Goal: Navigation & Orientation: Find specific page/section

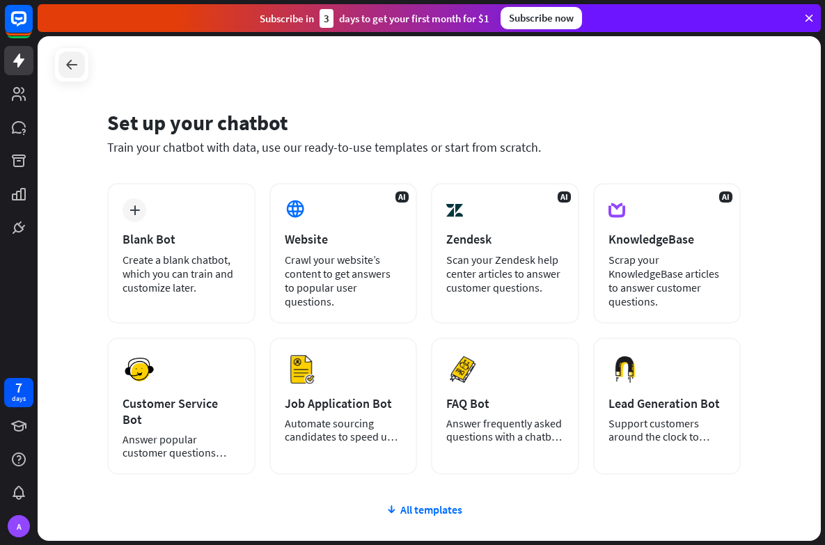
click at [71, 68] on icon at bounding box center [71, 64] width 17 height 17
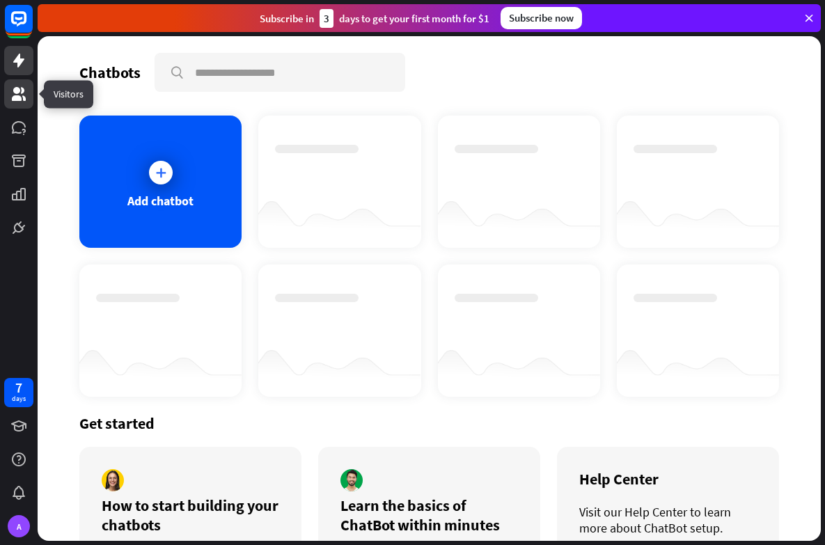
click at [19, 93] on icon at bounding box center [18, 94] width 17 height 17
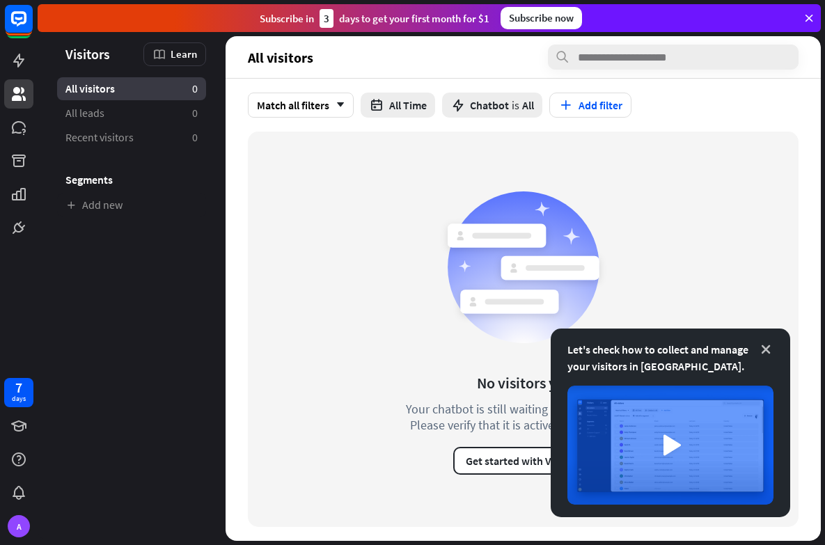
click at [766, 350] on icon at bounding box center [766, 350] width 14 height 14
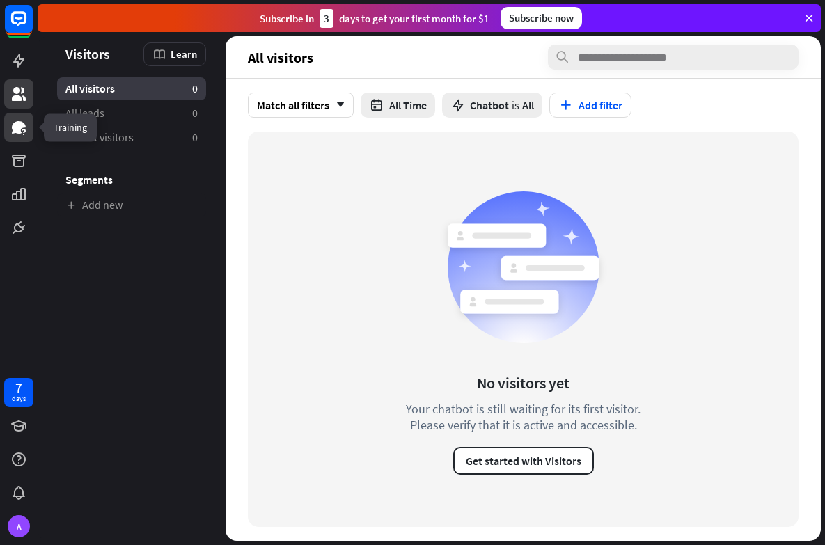
click at [15, 130] on icon at bounding box center [19, 127] width 14 height 13
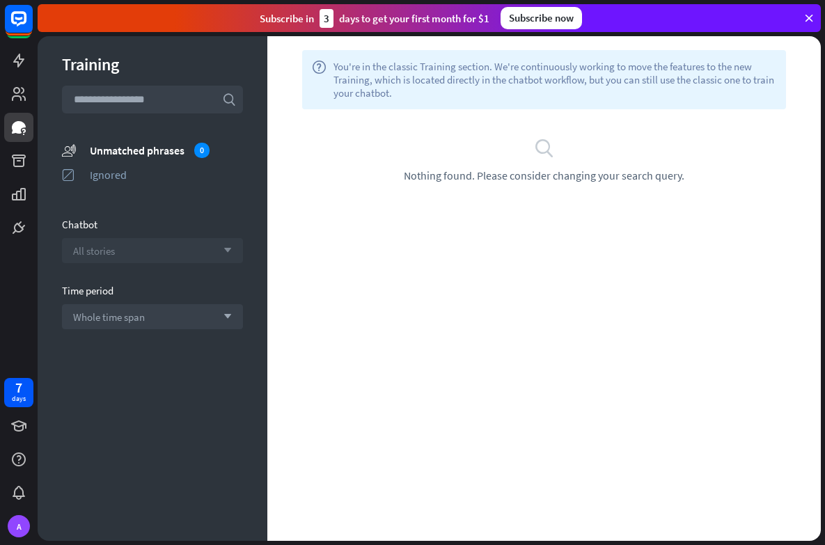
click at [201, 251] on div "All stories arrow_down" at bounding box center [152, 250] width 181 height 25
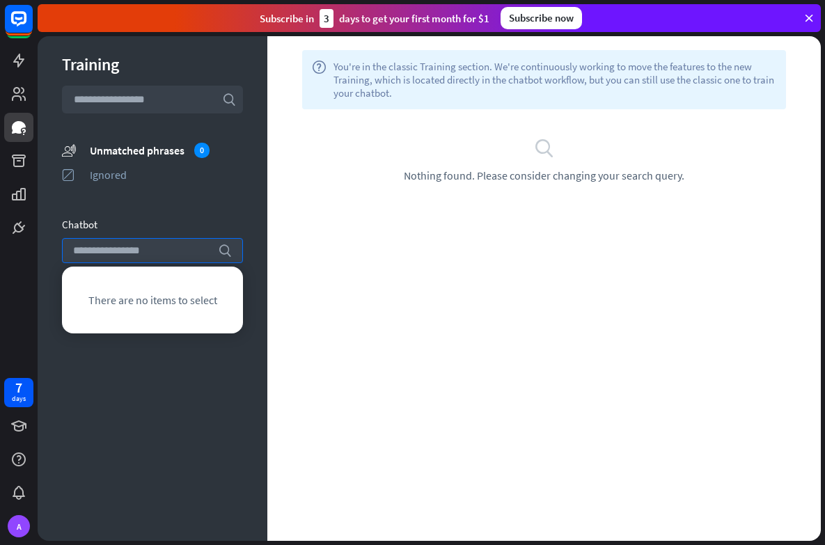
click at [150, 209] on div "Training search unmatched_phrases Unmatched phrases 0 ignored Ignored Chatbot s…" at bounding box center [153, 288] width 230 height 505
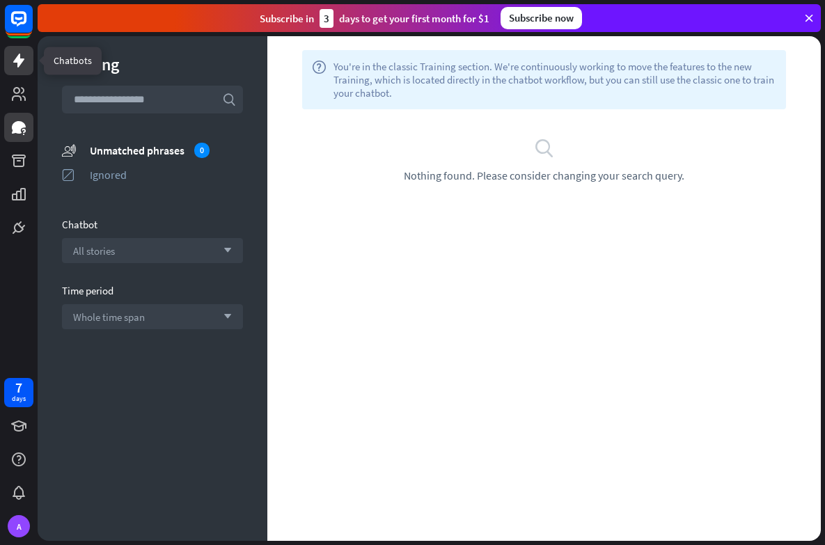
click at [19, 56] on icon at bounding box center [18, 61] width 11 height 14
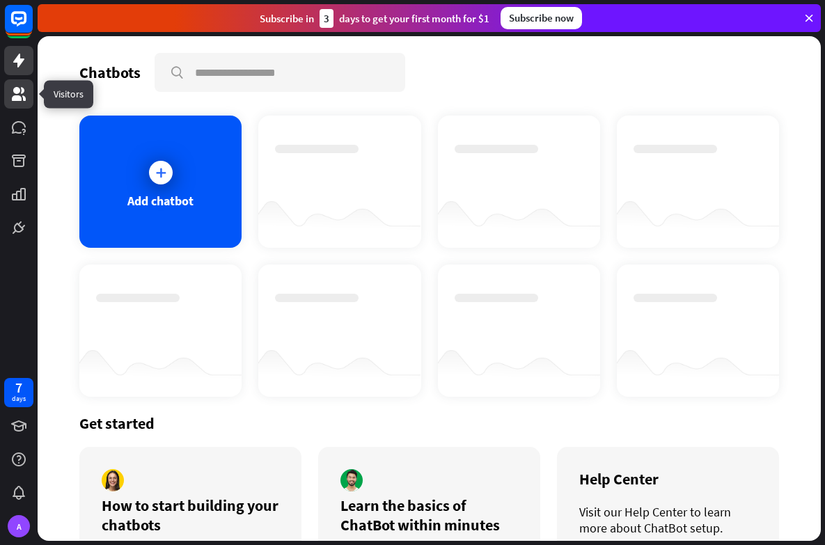
click at [22, 90] on icon at bounding box center [19, 94] width 14 height 14
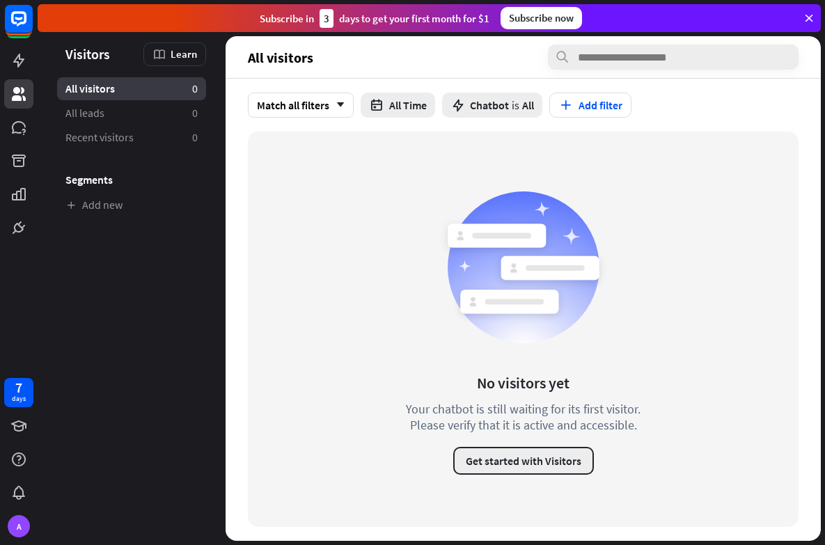
click at [516, 459] on button "Get started with Visitors" at bounding box center [523, 461] width 141 height 28
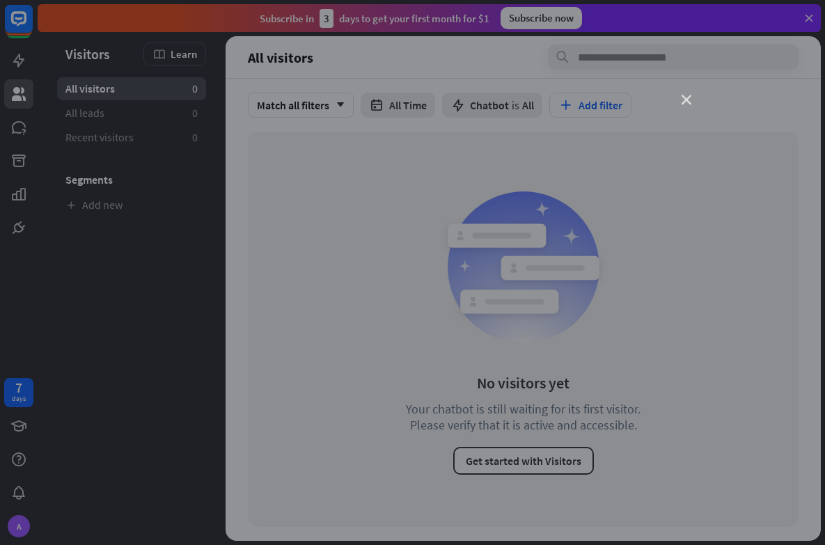
click at [684, 101] on icon "close" at bounding box center [687, 100] width 10 height 10
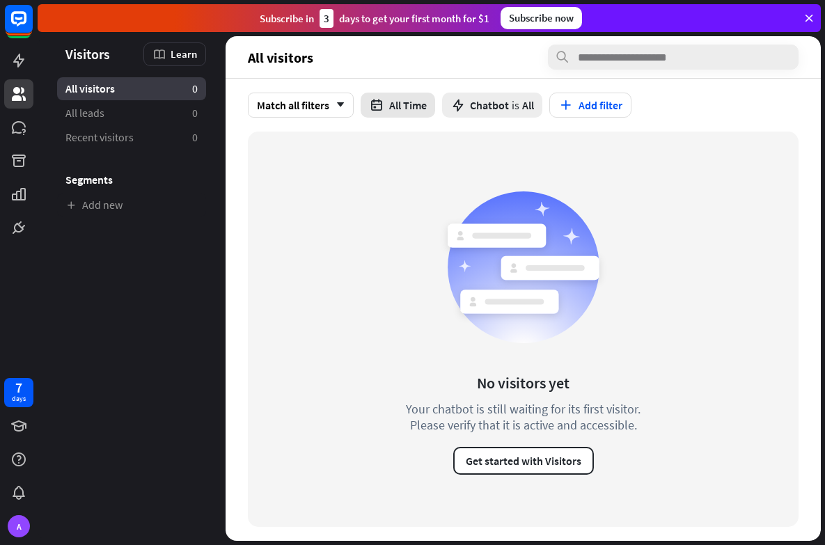
click at [400, 103] on button "All Time" at bounding box center [398, 105] width 74 height 25
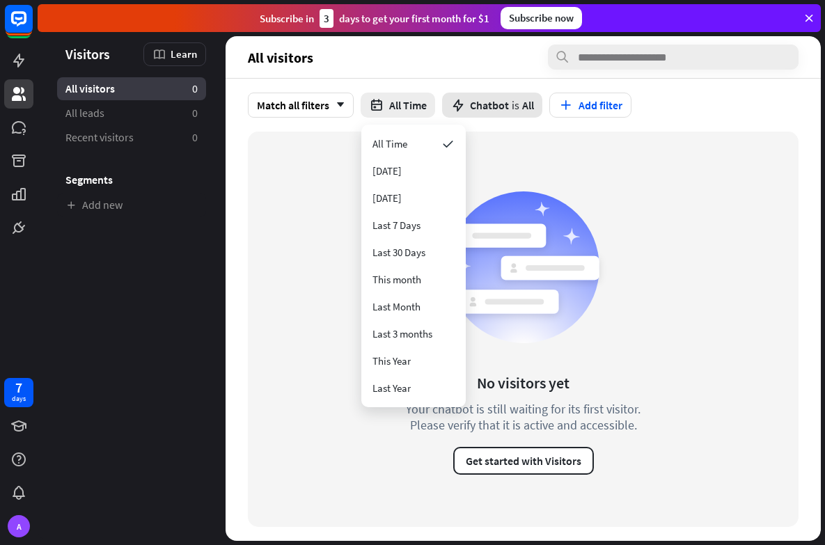
click at [496, 104] on span "Chatbot" at bounding box center [489, 105] width 39 height 14
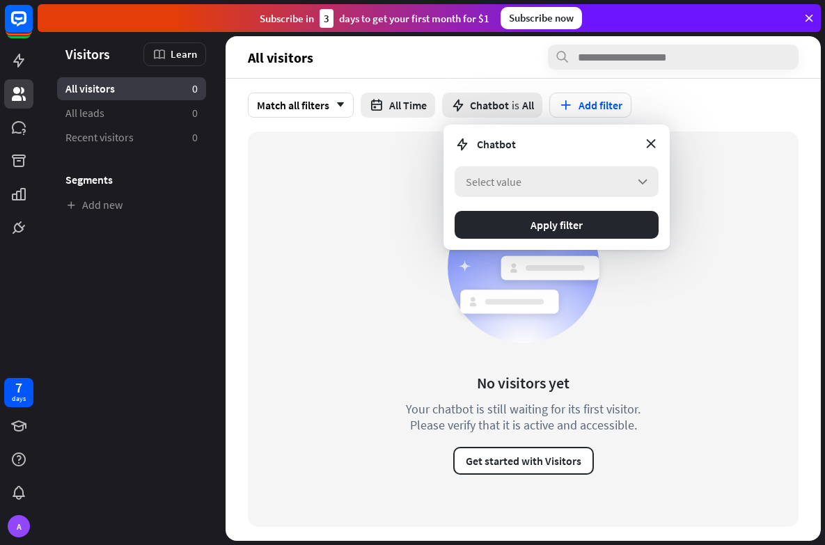
click at [501, 189] on div "Select value arrow_down" at bounding box center [557, 181] width 204 height 31
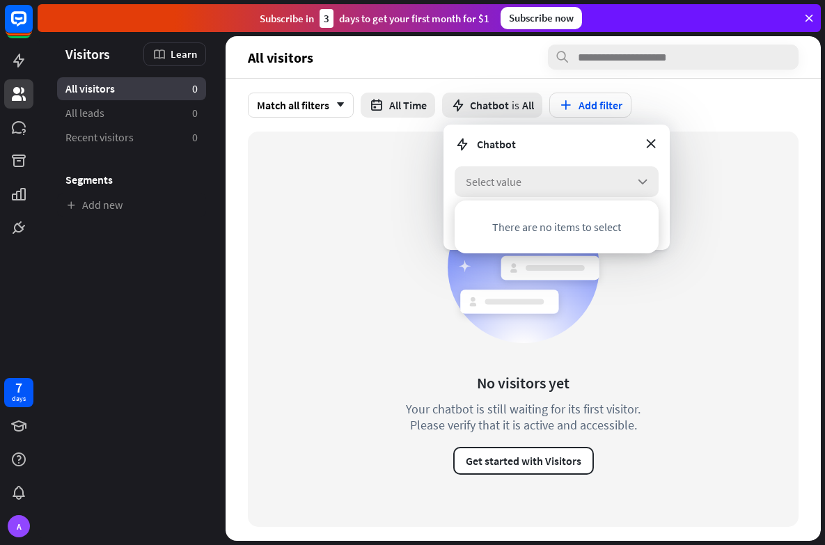
click at [501, 189] on div "Select value arrow_down" at bounding box center [557, 181] width 204 height 31
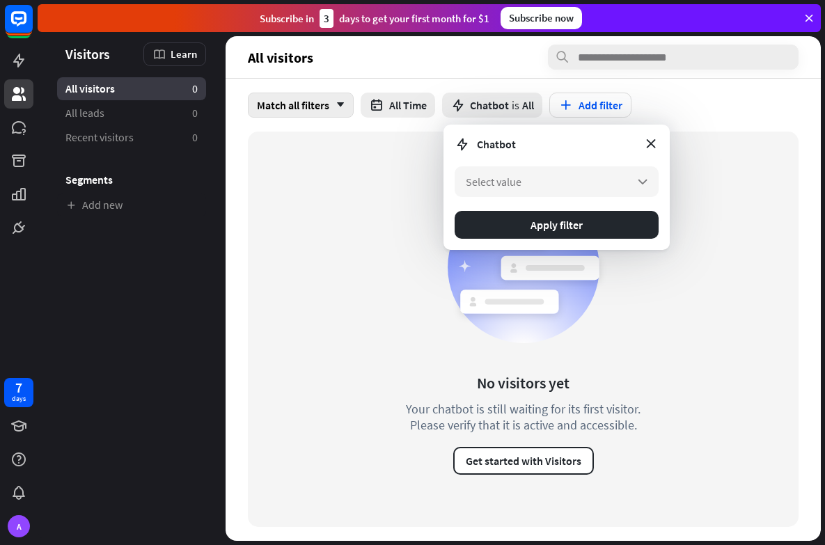
click at [305, 97] on div "Match all filters arrow_down" at bounding box center [301, 105] width 106 height 25
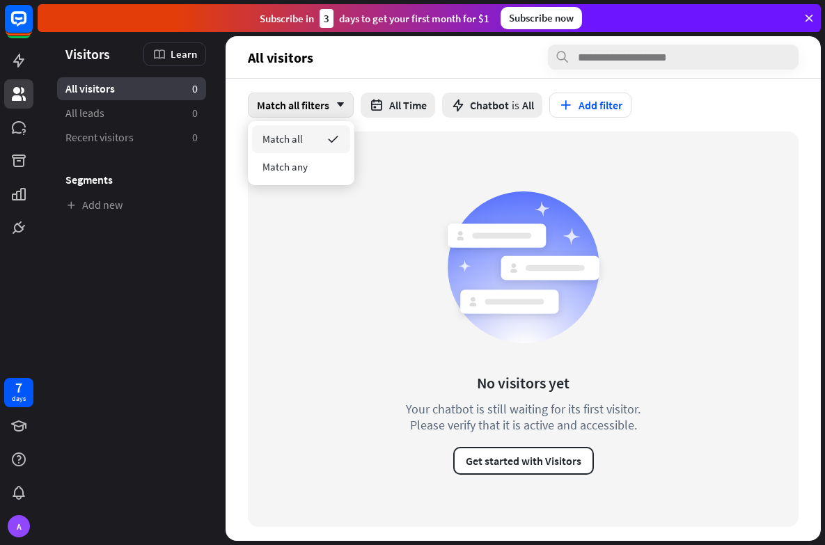
click at [395, 224] on div "No visitors yet Your chatbot is still waiting for its first visitor. Please ver…" at bounding box center [523, 329] width 285 height 291
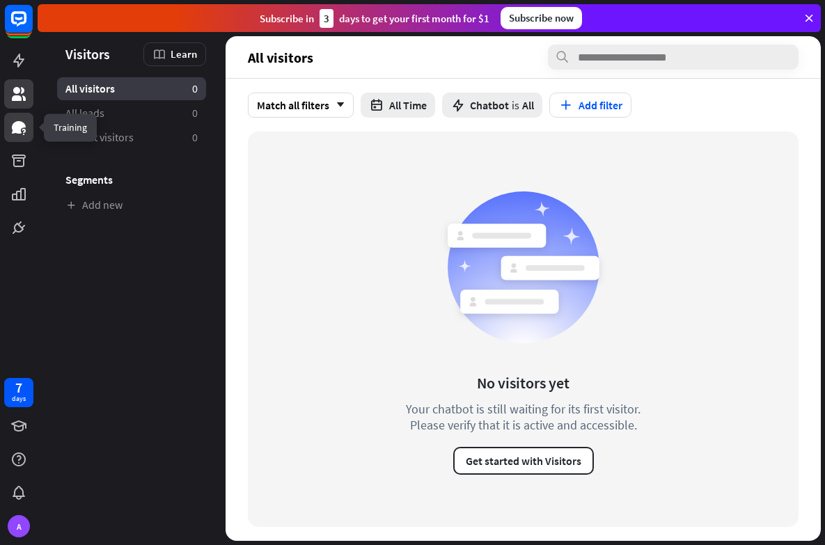
click at [19, 127] on icon at bounding box center [19, 127] width 14 height 13
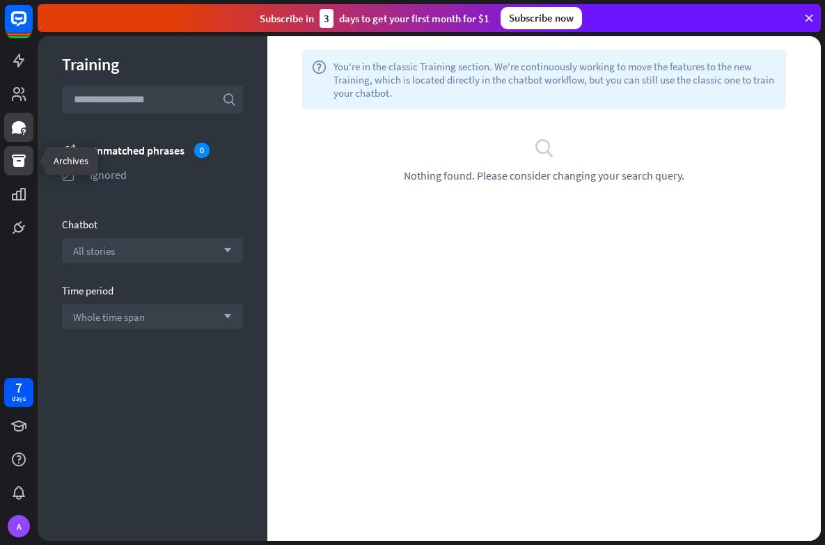
click at [20, 155] on icon at bounding box center [19, 161] width 14 height 13
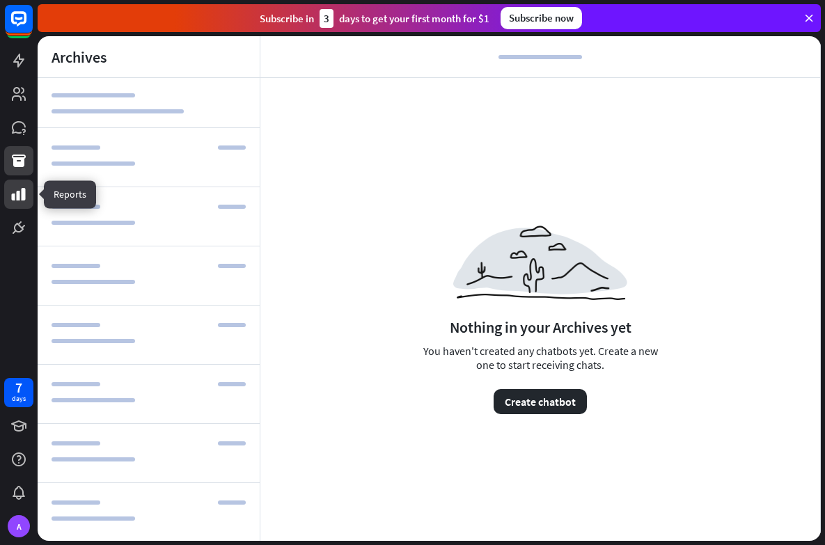
click at [21, 192] on icon at bounding box center [18, 194] width 17 height 17
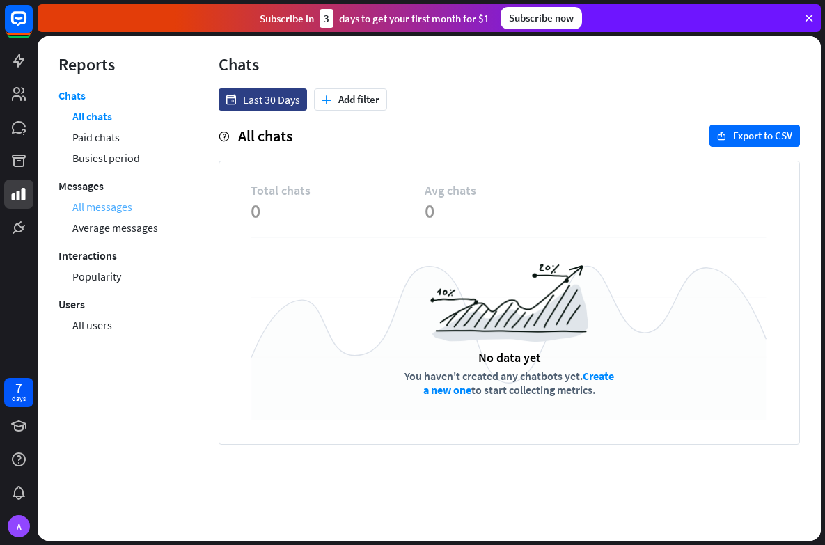
click at [117, 210] on link "All messages" at bounding box center [102, 206] width 60 height 21
click at [412, 244] on div "No data yet You haven't created any chatbots yet. Create a new one to start col…" at bounding box center [509, 330] width 517 height 186
click at [95, 118] on link "All chats" at bounding box center [91, 116] width 39 height 21
click at [17, 97] on icon at bounding box center [19, 94] width 14 height 14
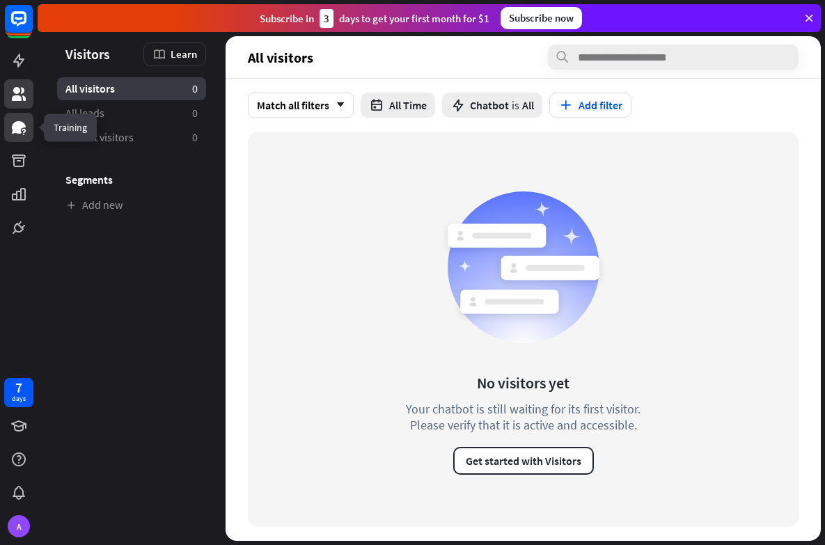
click at [25, 126] on icon at bounding box center [19, 127] width 14 height 13
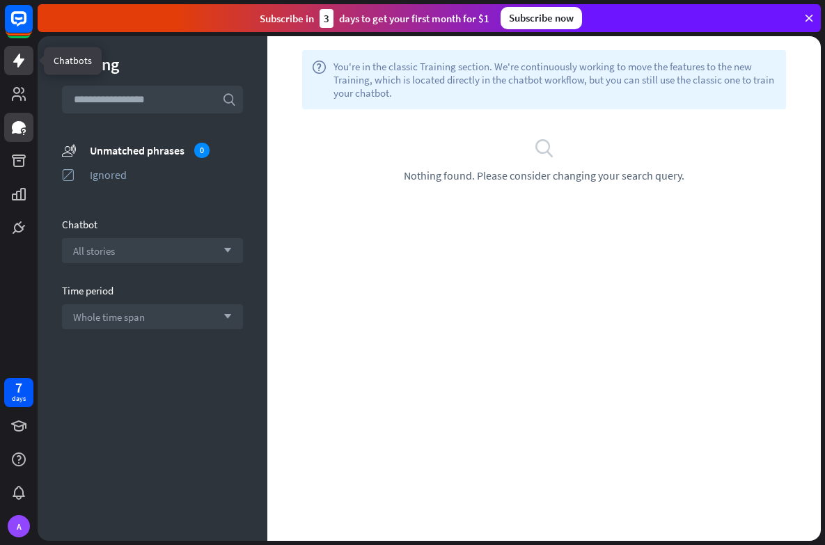
click at [24, 56] on icon at bounding box center [18, 60] width 17 height 17
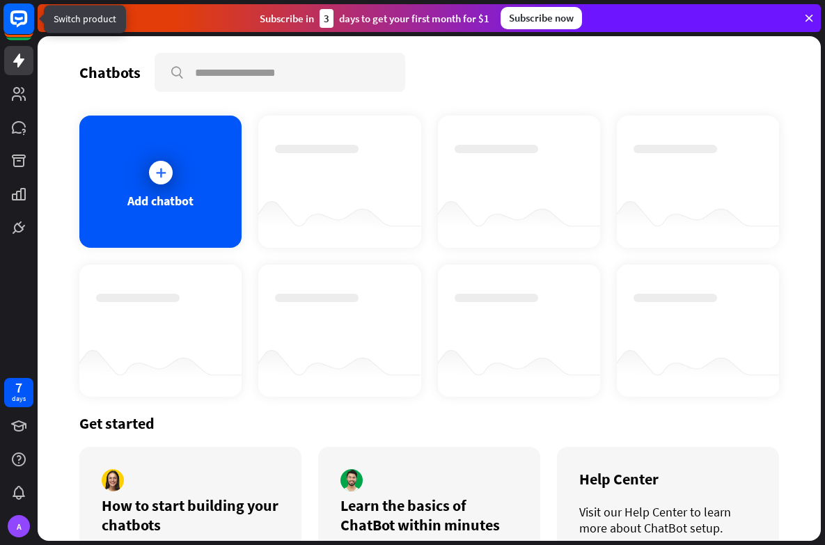
click at [20, 16] on rect at bounding box center [18, 18] width 31 height 31
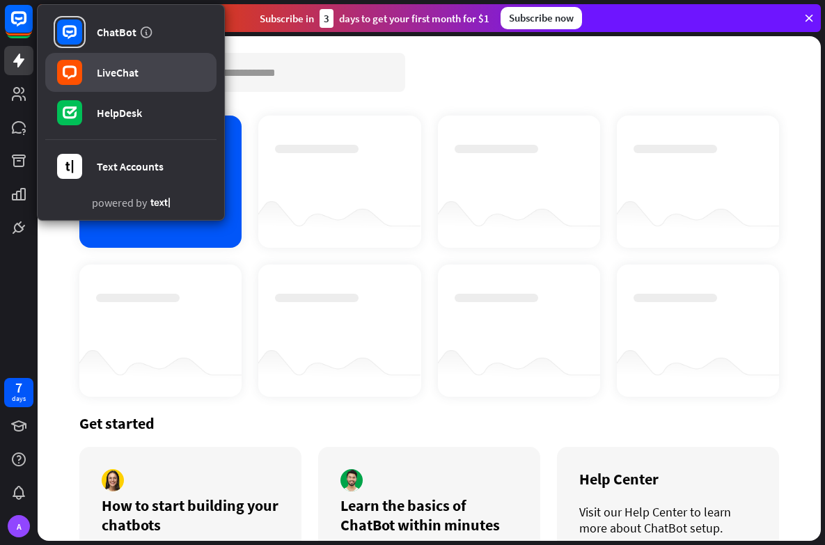
click at [114, 74] on div "LiveChat" at bounding box center [118, 72] width 42 height 14
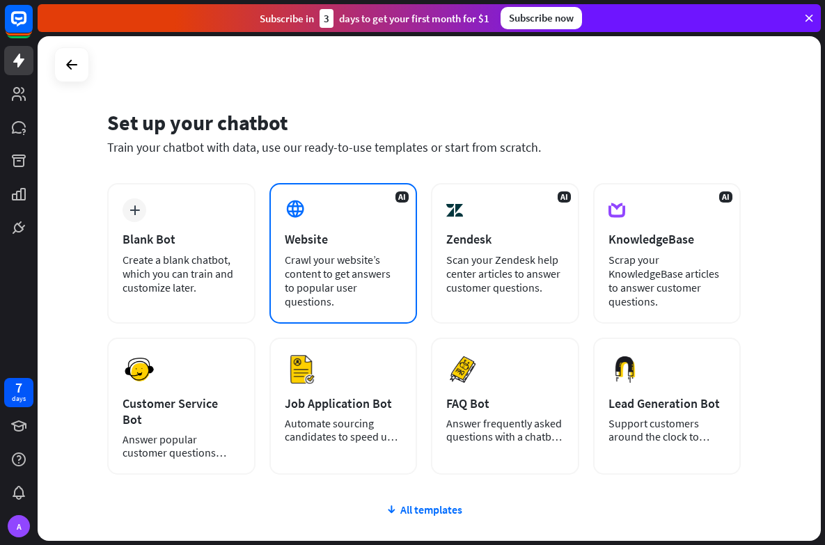
click at [328, 244] on div "Website" at bounding box center [344, 239] width 118 height 16
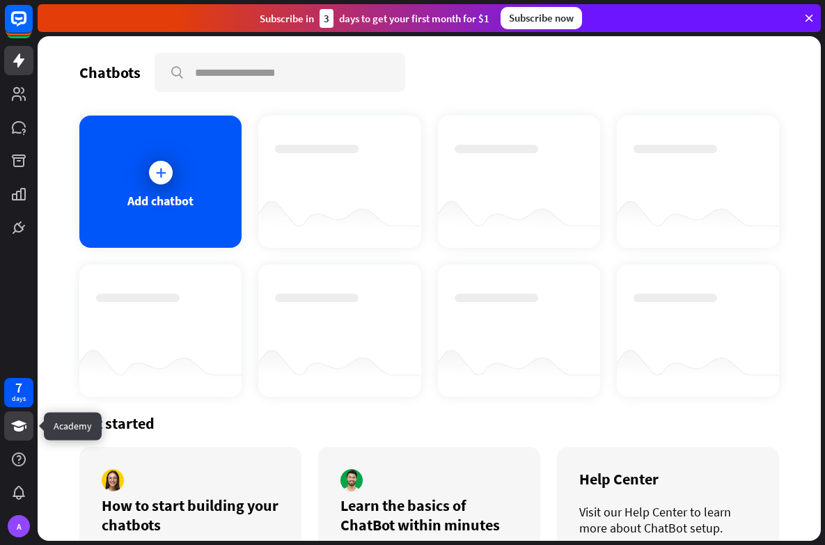
click at [18, 422] on icon at bounding box center [18, 426] width 15 height 11
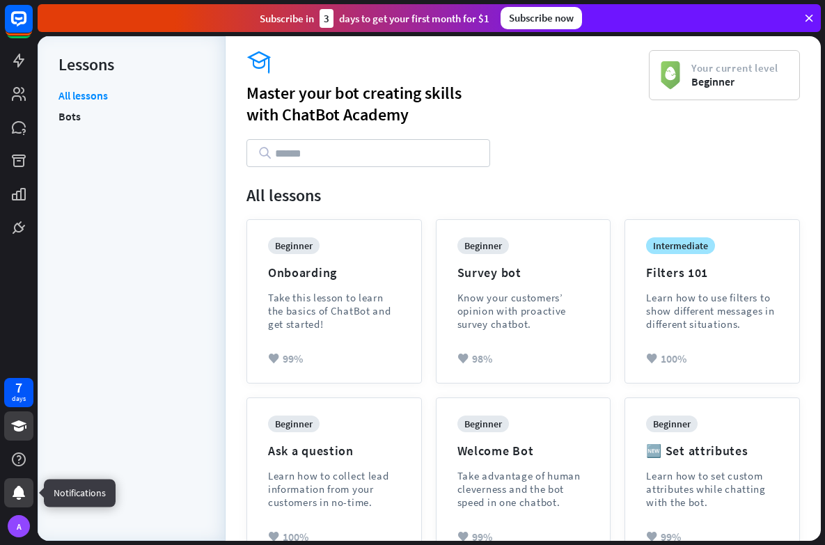
click at [21, 497] on icon at bounding box center [19, 493] width 13 height 14
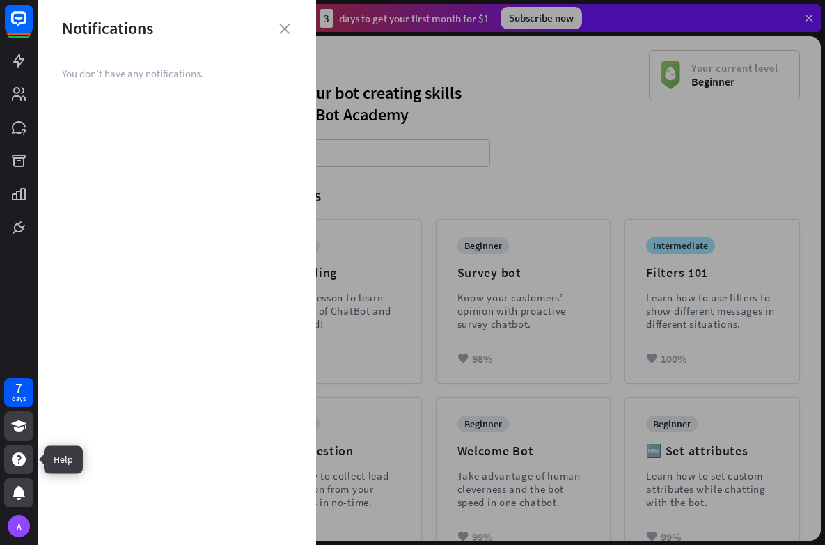
click at [20, 471] on div at bounding box center [18, 459] width 29 height 29
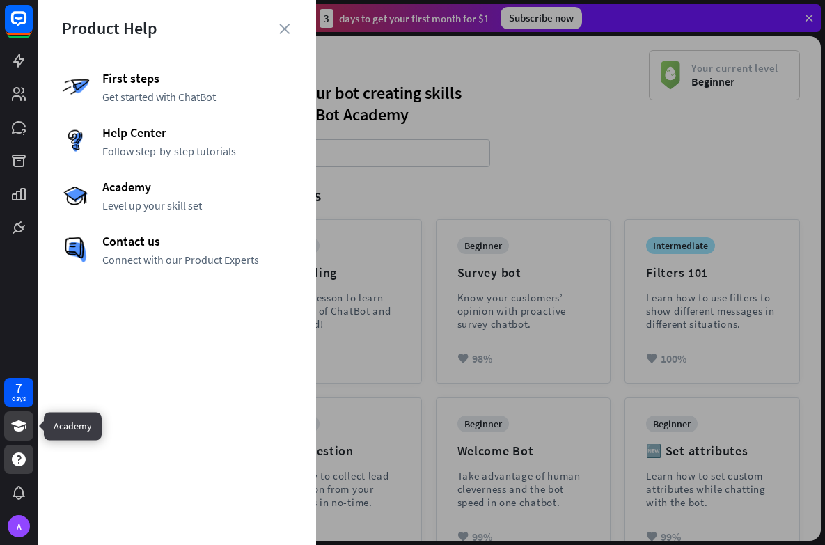
click at [22, 417] on link at bounding box center [18, 425] width 29 height 29
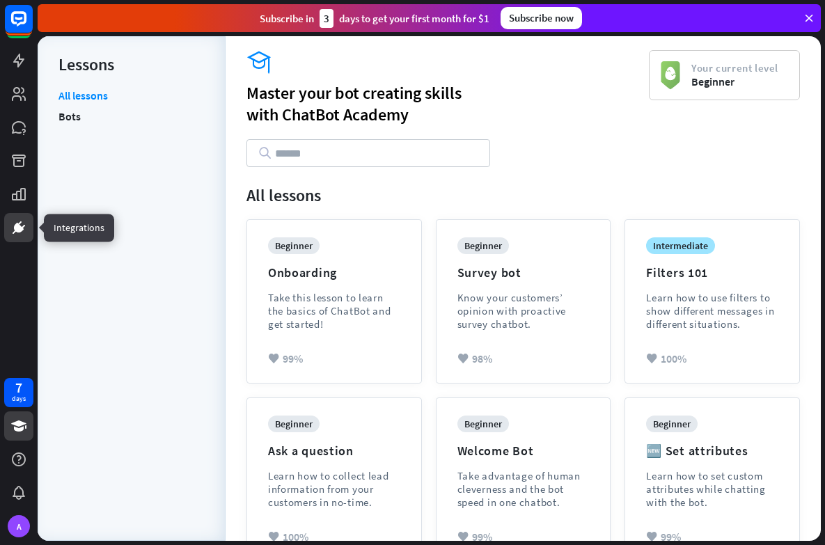
click at [19, 235] on icon at bounding box center [18, 227] width 17 height 17
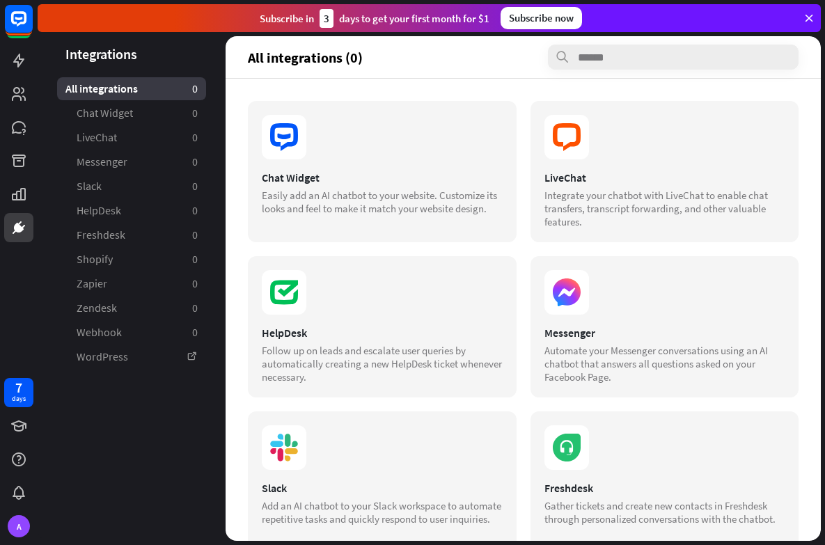
click at [17, 176] on div at bounding box center [19, 121] width 38 height 242
click at [19, 56] on icon at bounding box center [18, 61] width 11 height 14
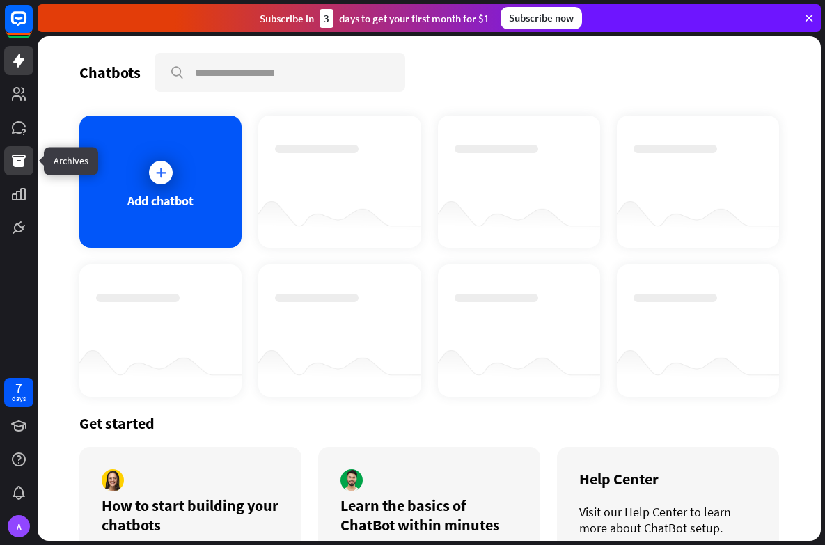
click at [23, 157] on icon at bounding box center [18, 160] width 17 height 17
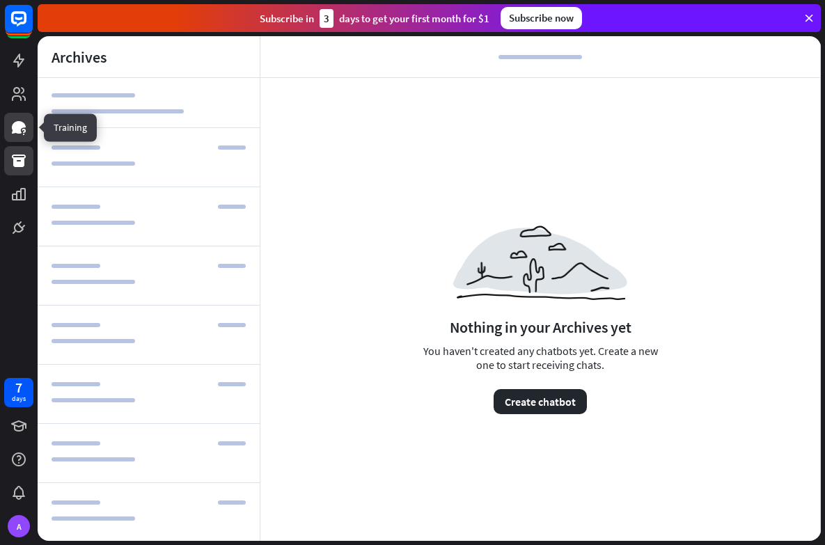
click at [17, 132] on icon at bounding box center [19, 127] width 14 height 13
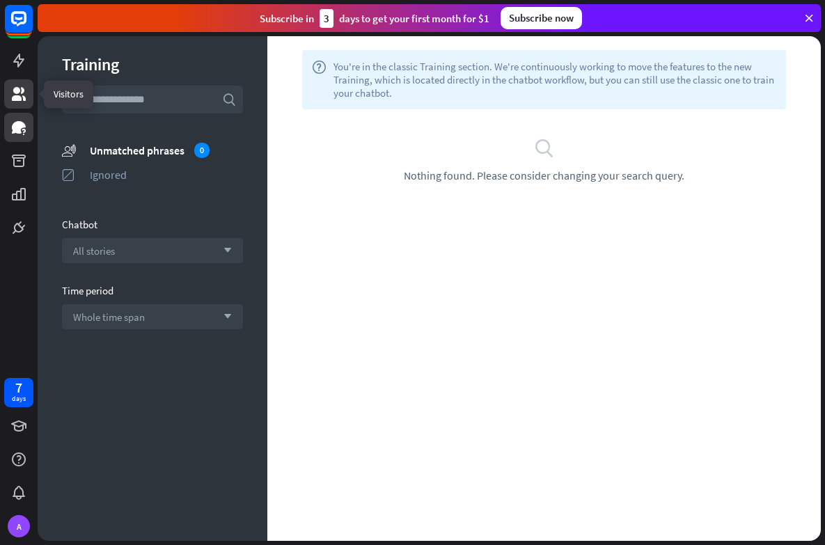
click at [15, 93] on icon at bounding box center [19, 94] width 14 height 14
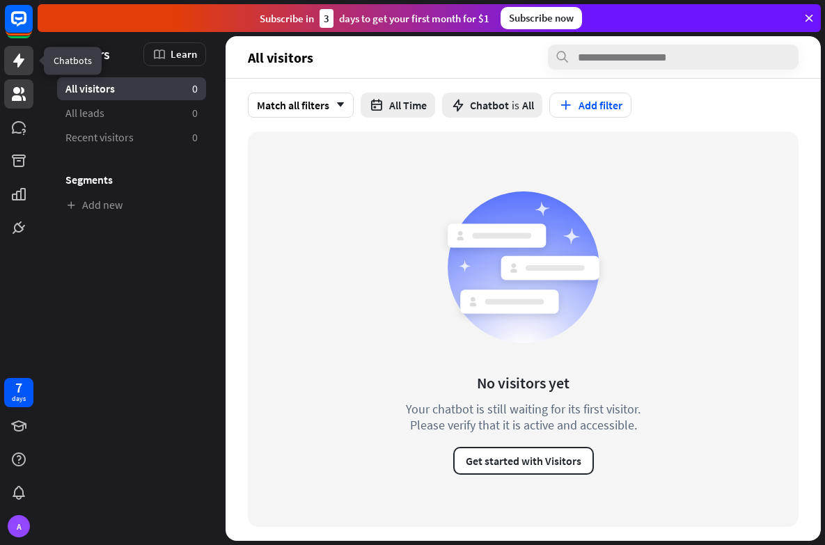
click at [16, 74] on link at bounding box center [18, 60] width 29 height 29
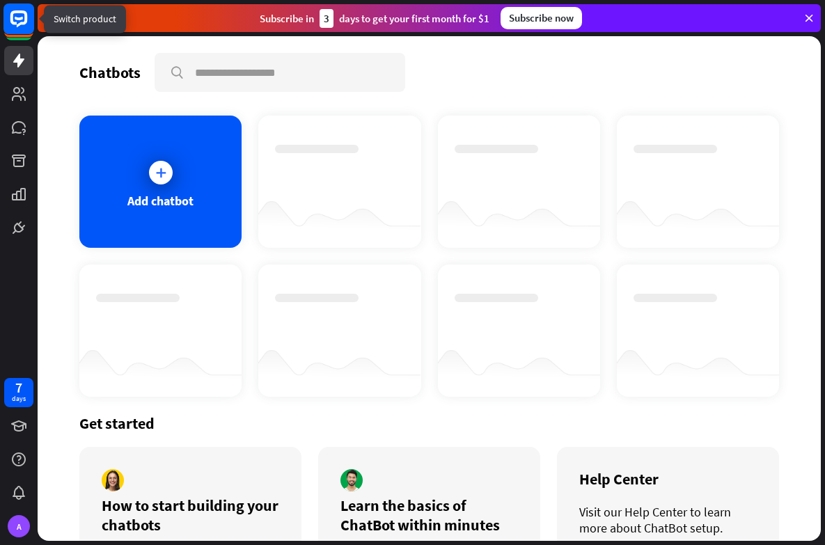
click at [17, 32] on rect at bounding box center [18, 18] width 31 height 31
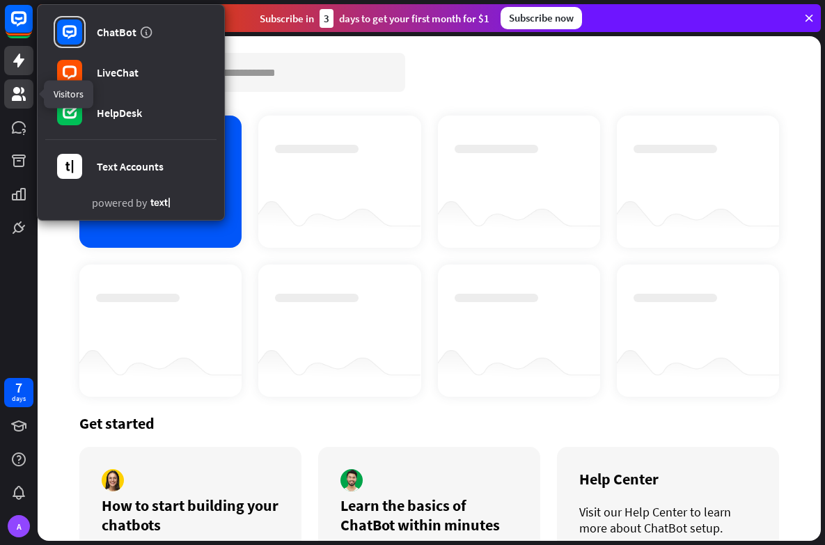
click at [22, 94] on icon at bounding box center [18, 94] width 17 height 17
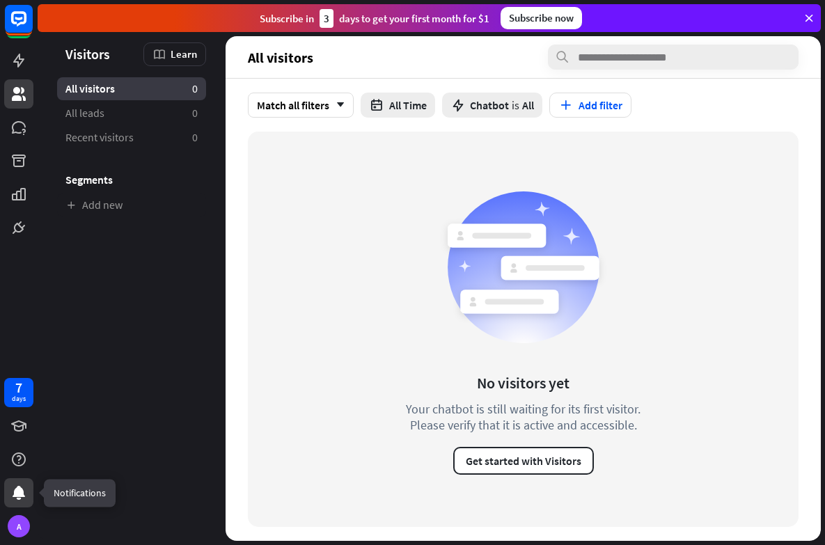
click at [19, 499] on icon at bounding box center [19, 493] width 13 height 14
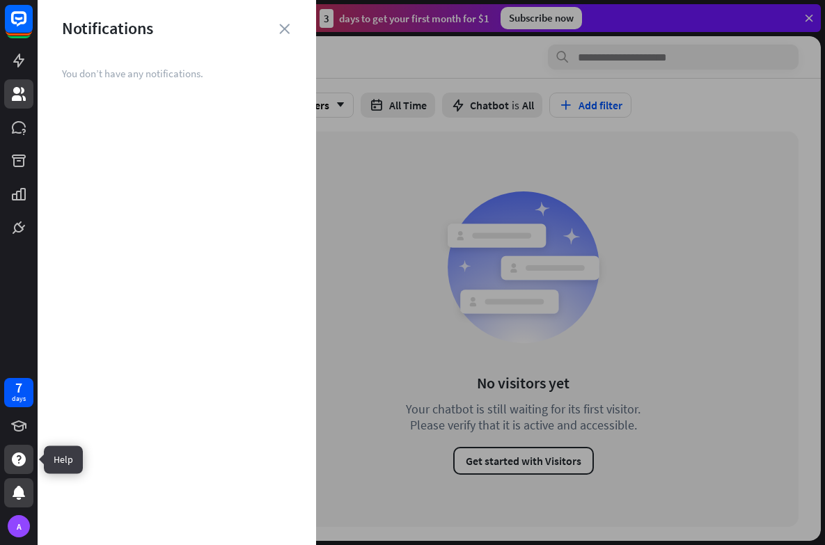
click at [15, 468] on div at bounding box center [18, 459] width 29 height 29
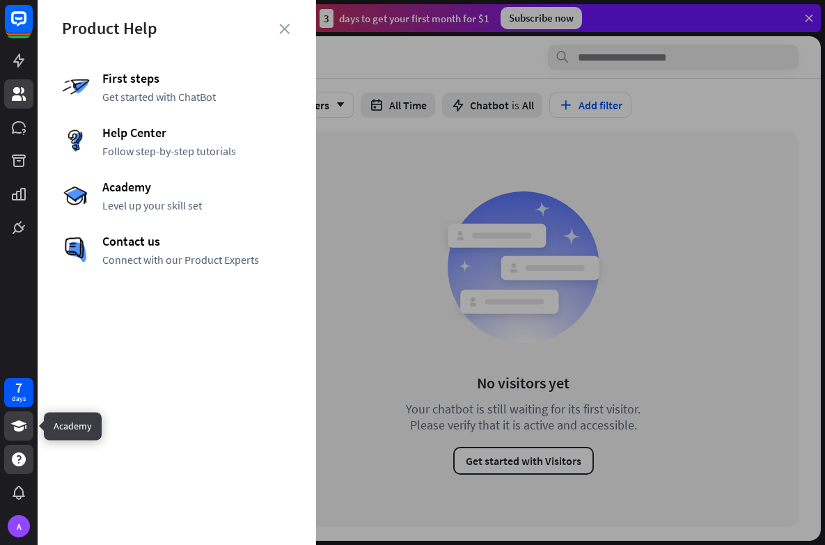
click at [19, 430] on icon at bounding box center [18, 426] width 15 height 11
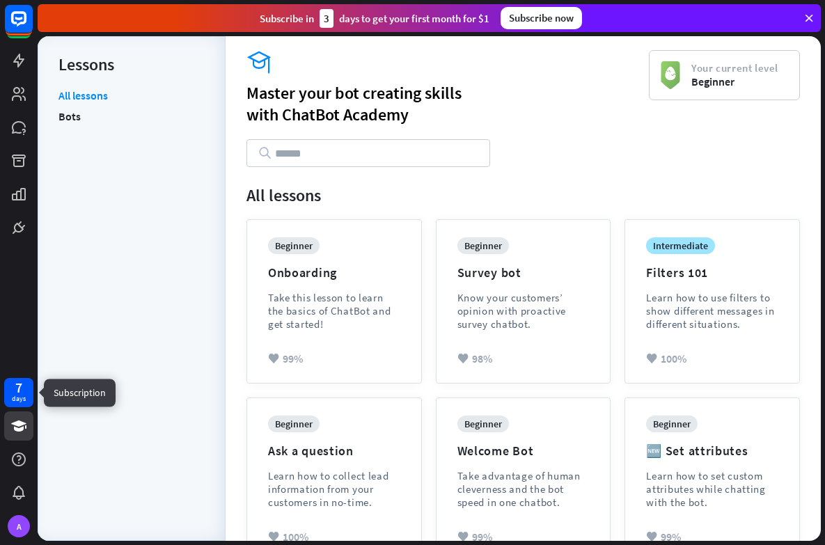
click at [21, 403] on div "days" at bounding box center [19, 399] width 14 height 10
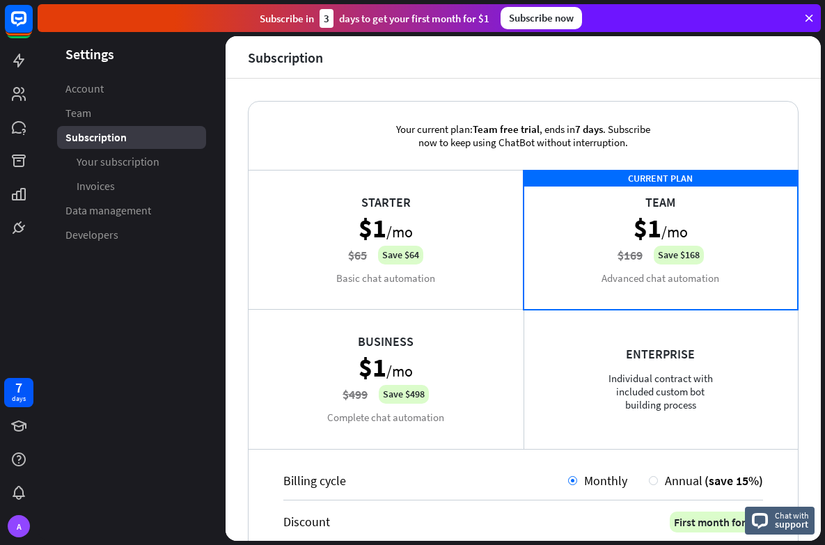
click at [808, 19] on icon at bounding box center [809, 18] width 13 height 13
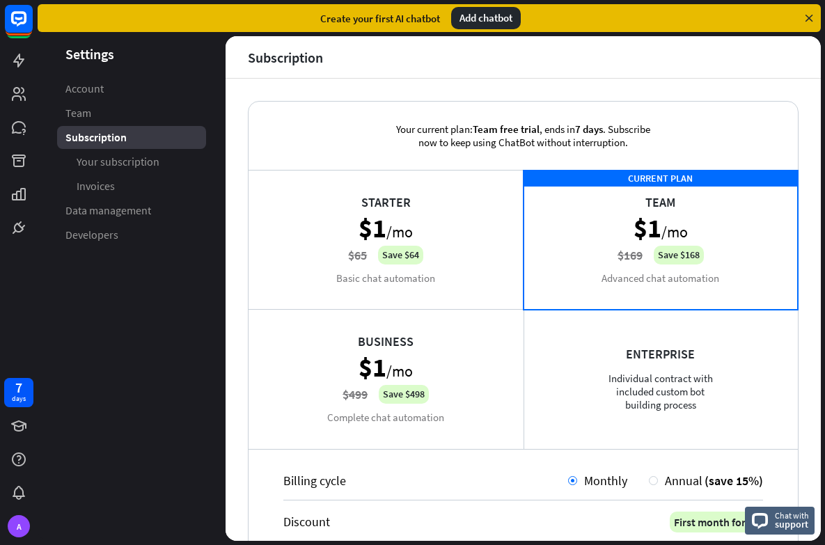
click at [487, 18] on div "Add chatbot" at bounding box center [486, 18] width 70 height 22
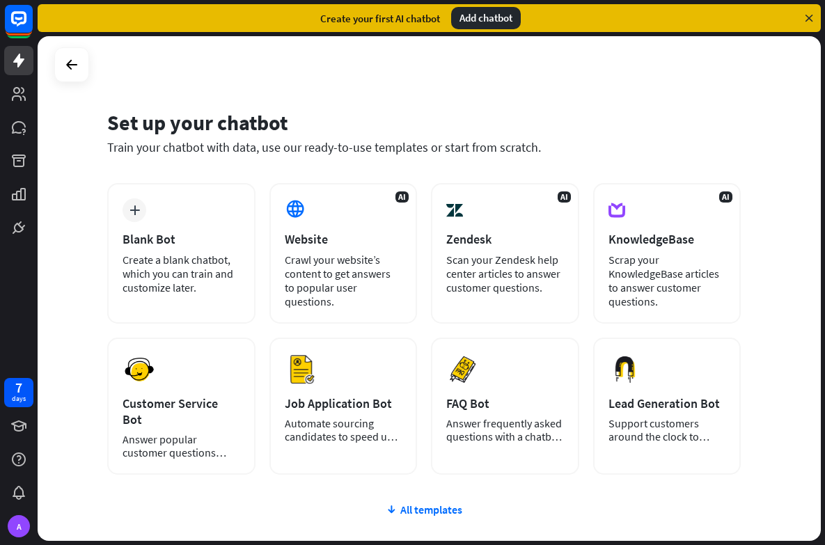
click at [817, 18] on div "Create your first AI chatbot Add chatbot" at bounding box center [429, 18] width 783 height 28
click at [812, 17] on icon at bounding box center [809, 18] width 13 height 13
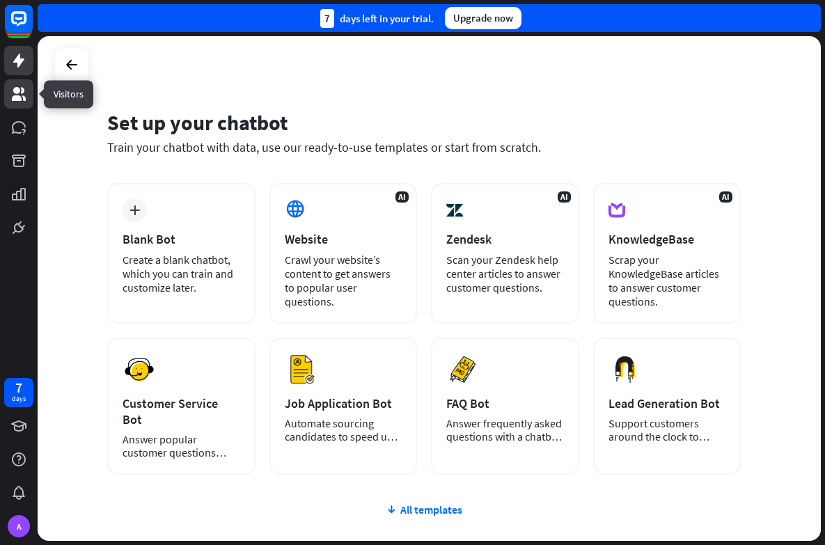
click at [19, 93] on icon at bounding box center [18, 94] width 17 height 17
